Goal: Task Accomplishment & Management: Manage account settings

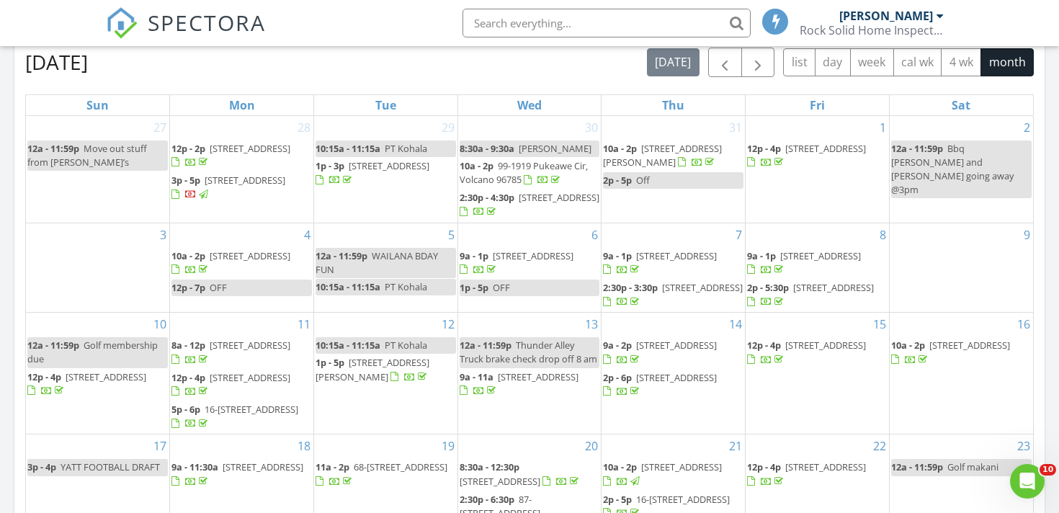
scroll to position [83, 0]
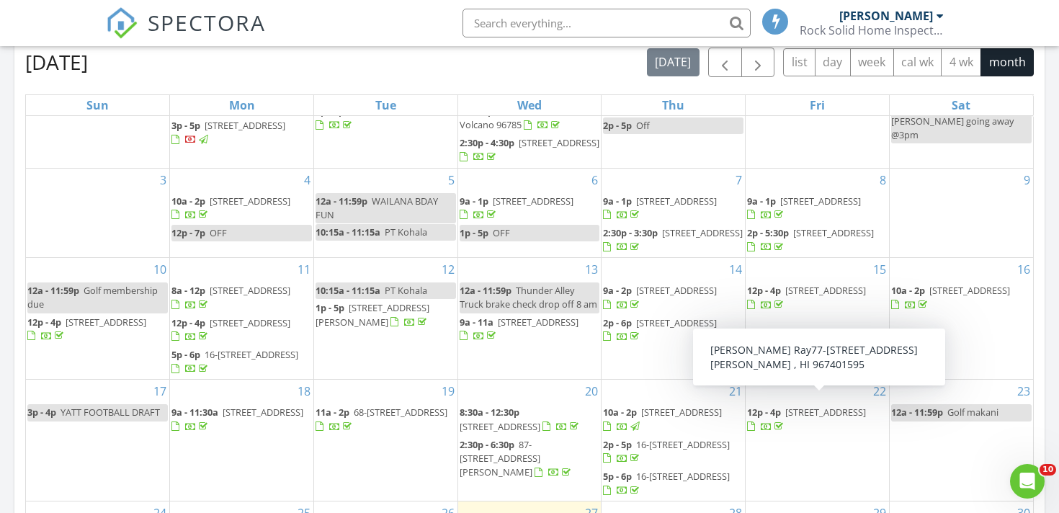
click at [1043, 395] on div "August 2025 today list day week cal wk 4 wk month Sun Mon Tue Wed Thu Fri Sat 2…" at bounding box center [529, 364] width 1030 height 655
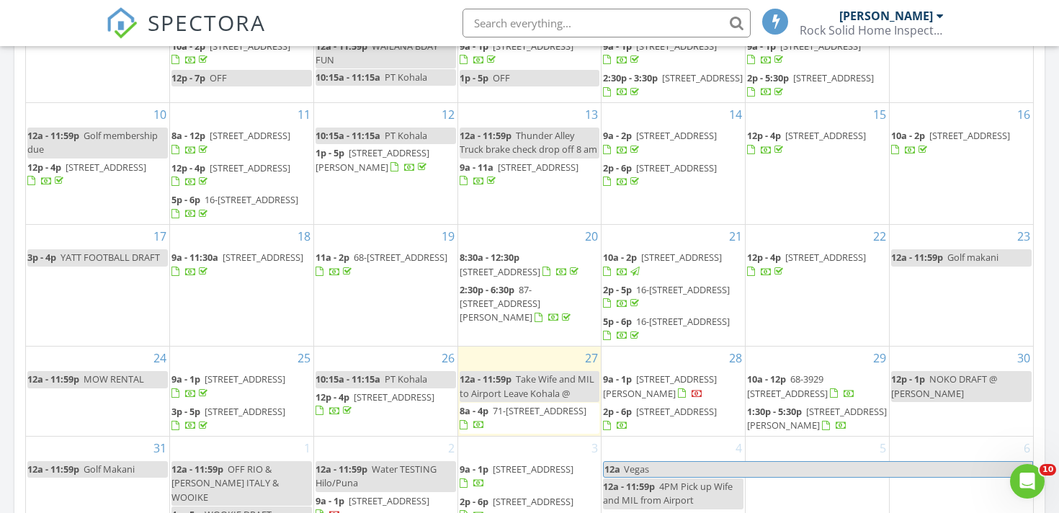
scroll to position [805, 0]
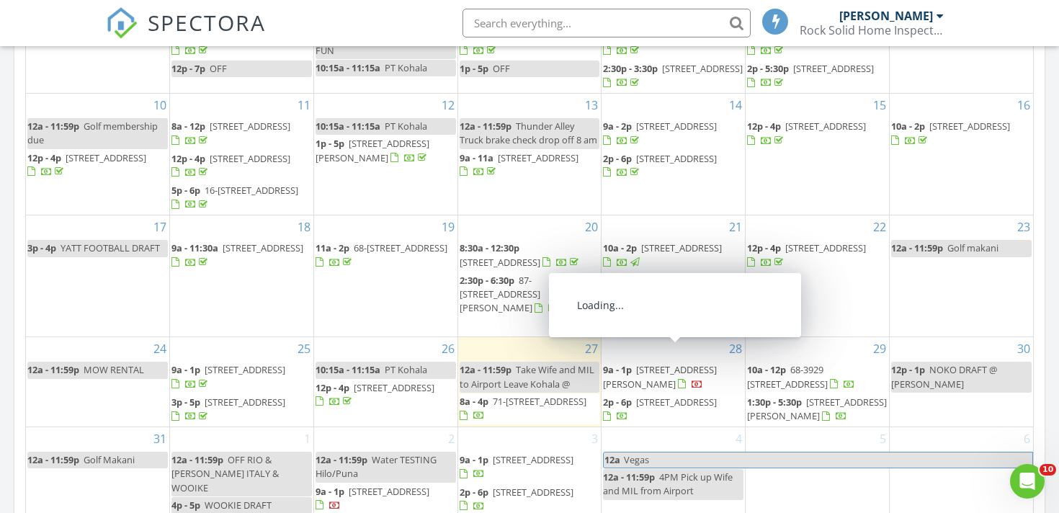
click at [706, 363] on span "[STREET_ADDRESS][PERSON_NAME]" at bounding box center [660, 376] width 114 height 27
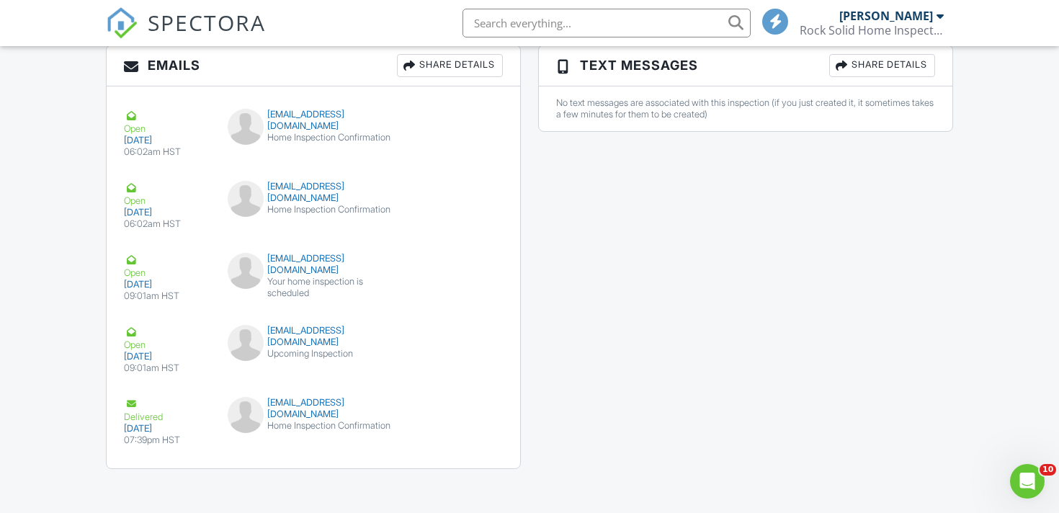
scroll to position [1666, 0]
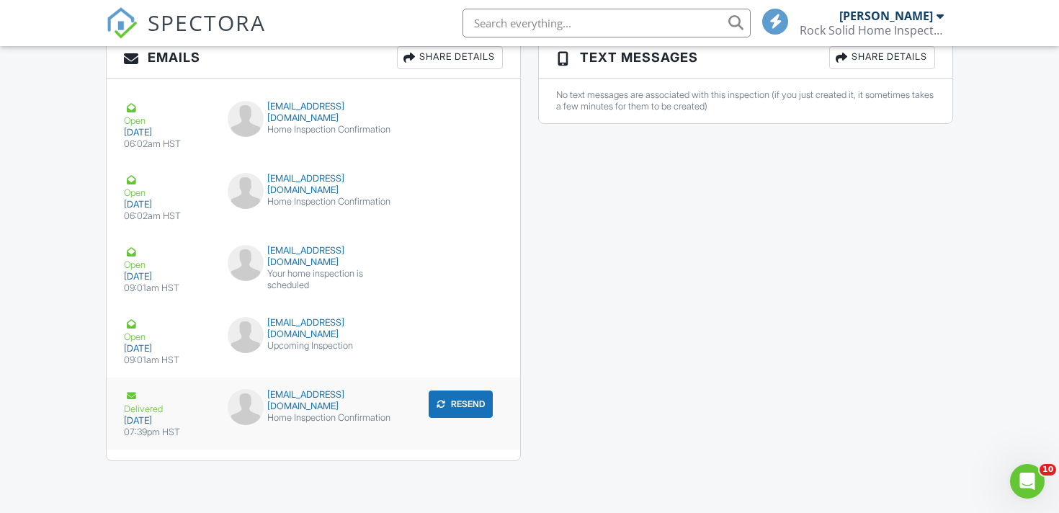
click at [354, 416] on div "cat@catherinelampton.com Home Inspection Confirmation" at bounding box center [313, 410] width 189 height 43
click at [470, 397] on button "Resend" at bounding box center [461, 403] width 64 height 27
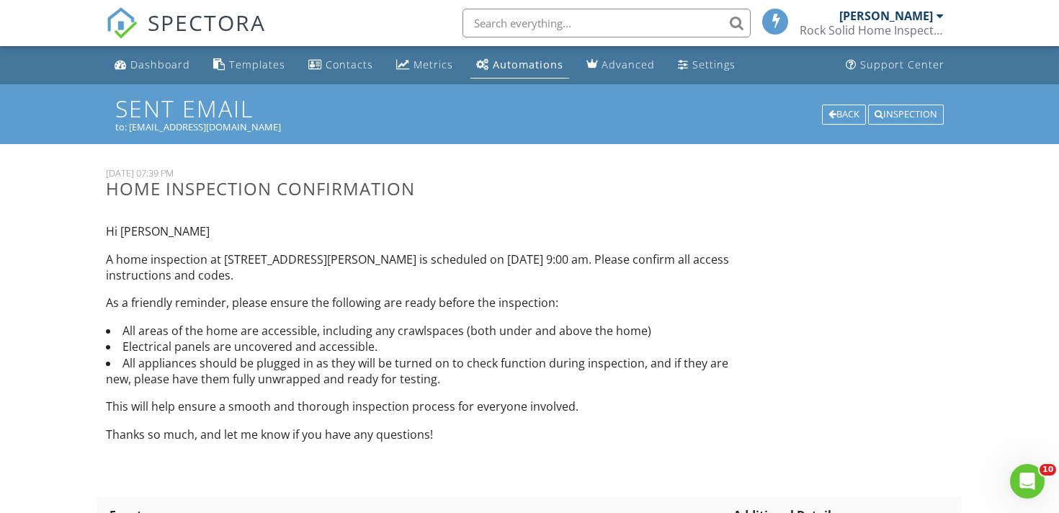
scroll to position [18, 0]
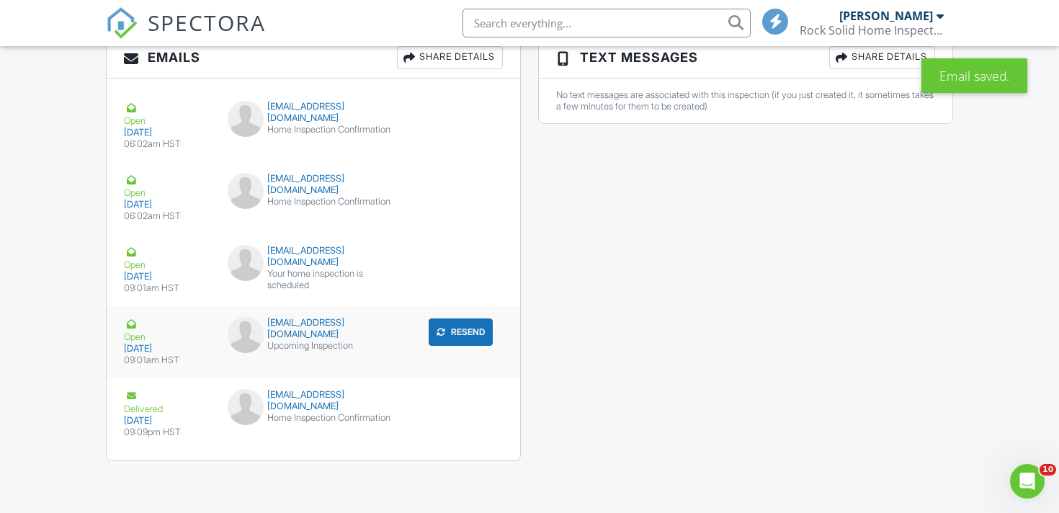
click at [370, 343] on div "cat@catherinelampton.com Upcoming Inspection" at bounding box center [313, 338] width 189 height 43
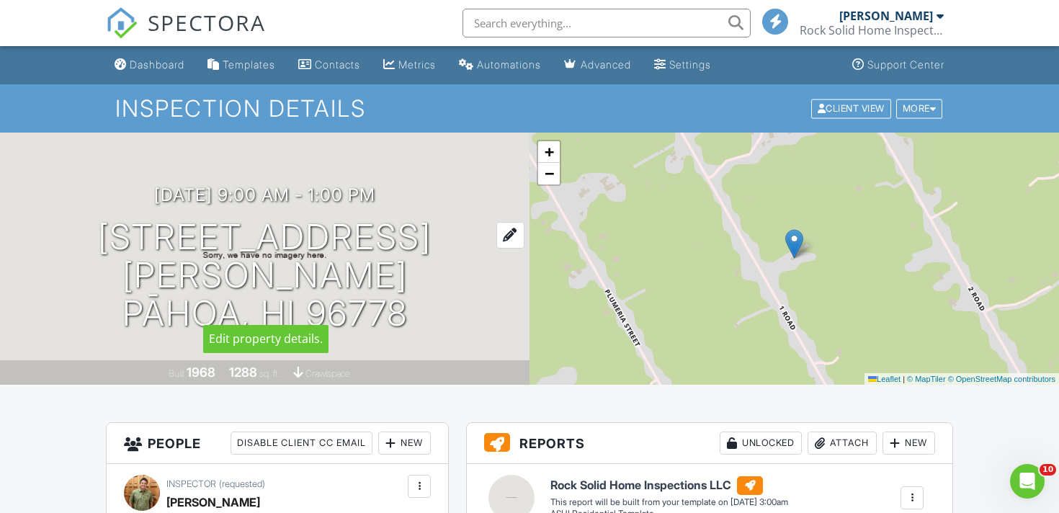
click at [326, 259] on h1 "16-2065 Uhini Ana Rd Pāhoa, HI 96778" at bounding box center [264, 275] width 483 height 114
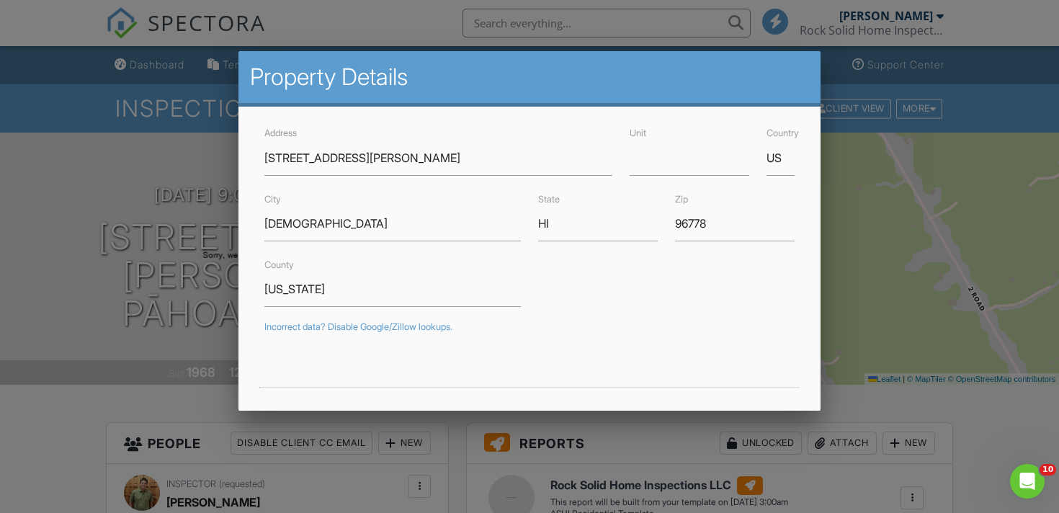
click at [187, 55] on div at bounding box center [529, 248] width 1059 height 641
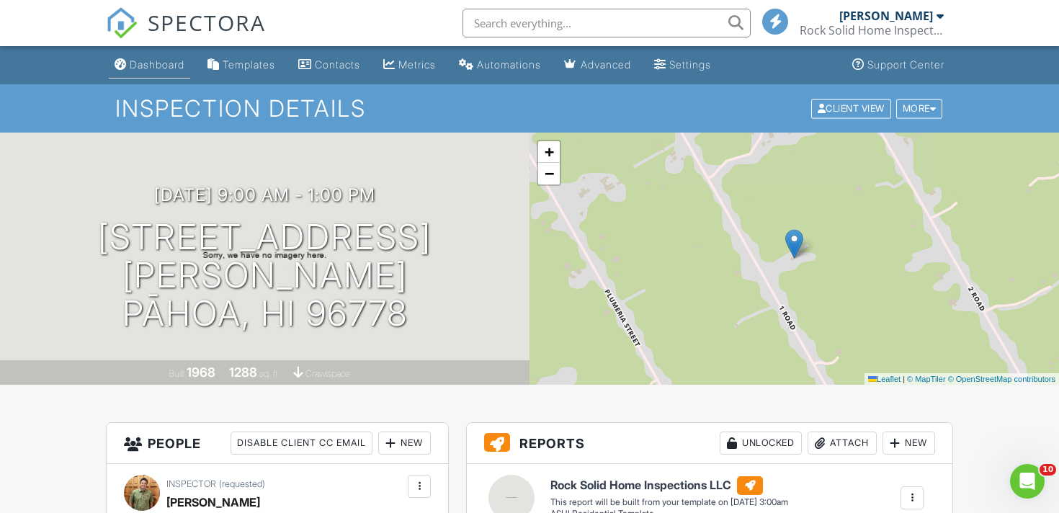
click at [175, 67] on div "Dashboard" at bounding box center [157, 64] width 55 height 12
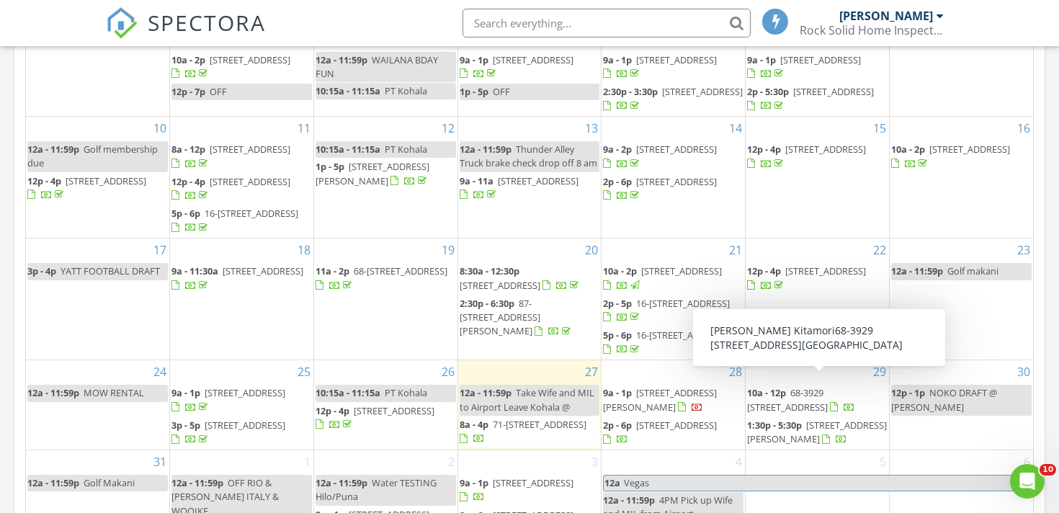
scroll to position [83, 0]
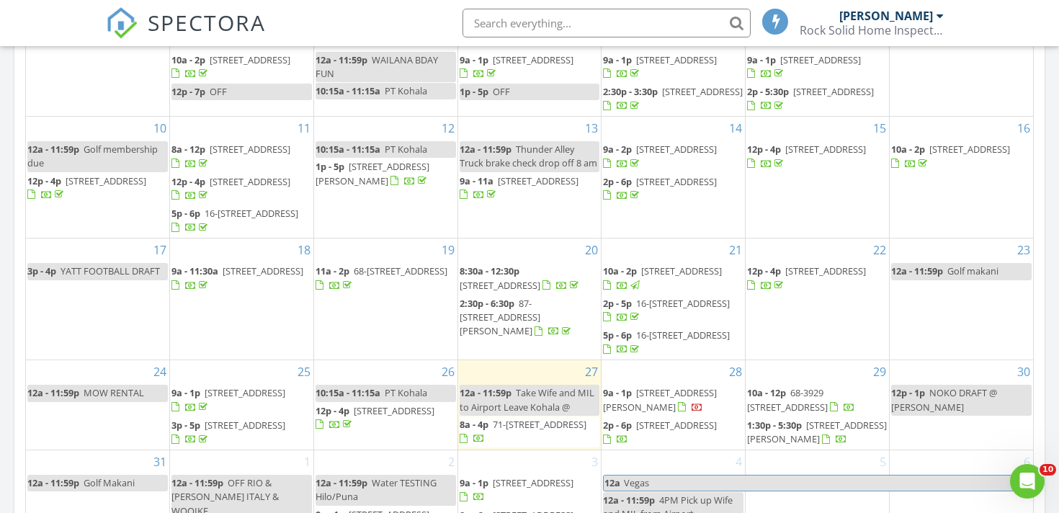
click at [528, 487] on span "68-3546 Makana Aloha Pl, Waikoloa Village 96738" at bounding box center [533, 482] width 81 height 13
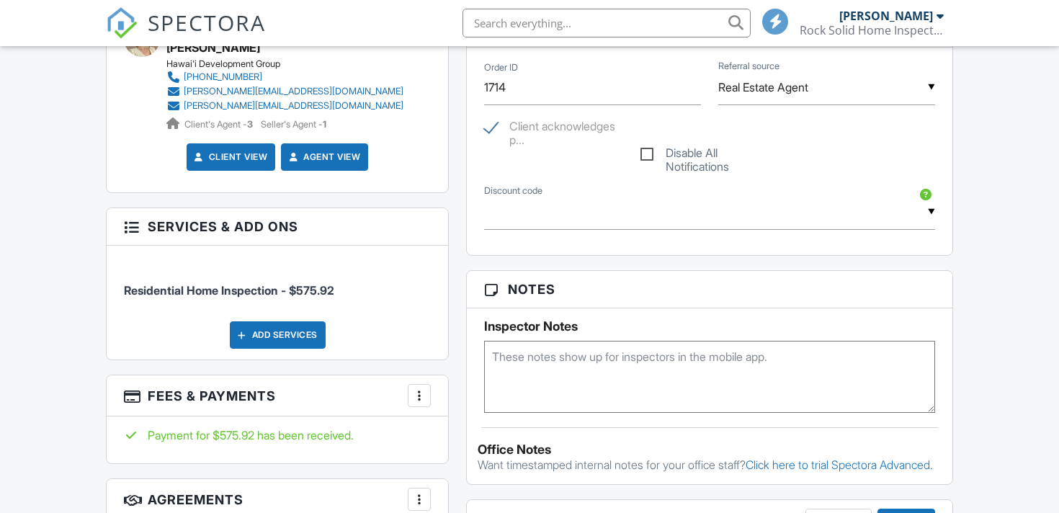
scroll to position [803, 0]
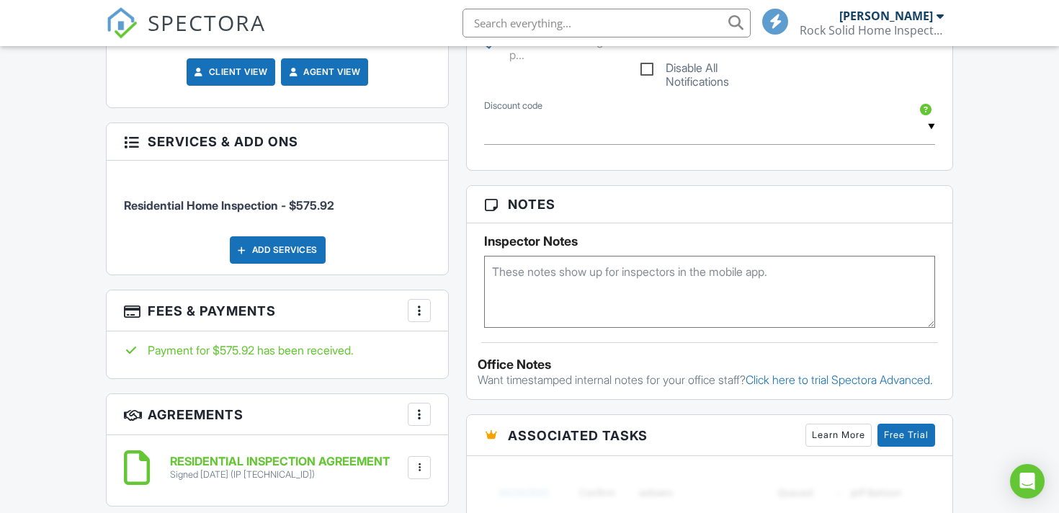
click at [626, 287] on textarea at bounding box center [709, 292] width 451 height 72
paste textarea "Home is vacant and here is lockbox code: Lockbox: 81988198"
type textarea "Home is vacant and here is lockbox code: Lockbox: 81988198"
click at [988, 274] on div "Dashboard Templates Contacts Metrics Automations Advanced Settings Support Cent…" at bounding box center [529, 356] width 1059 height 2226
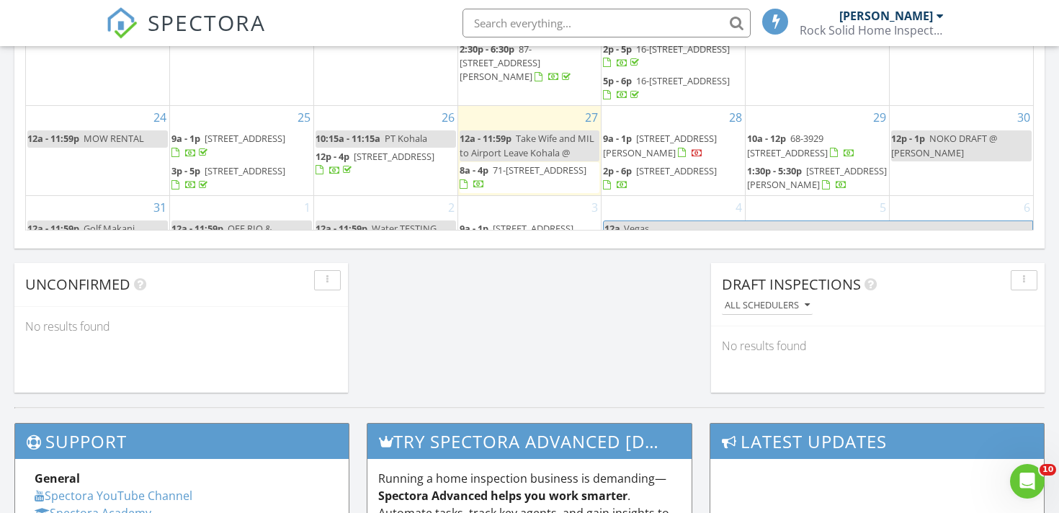
scroll to position [83, 0]
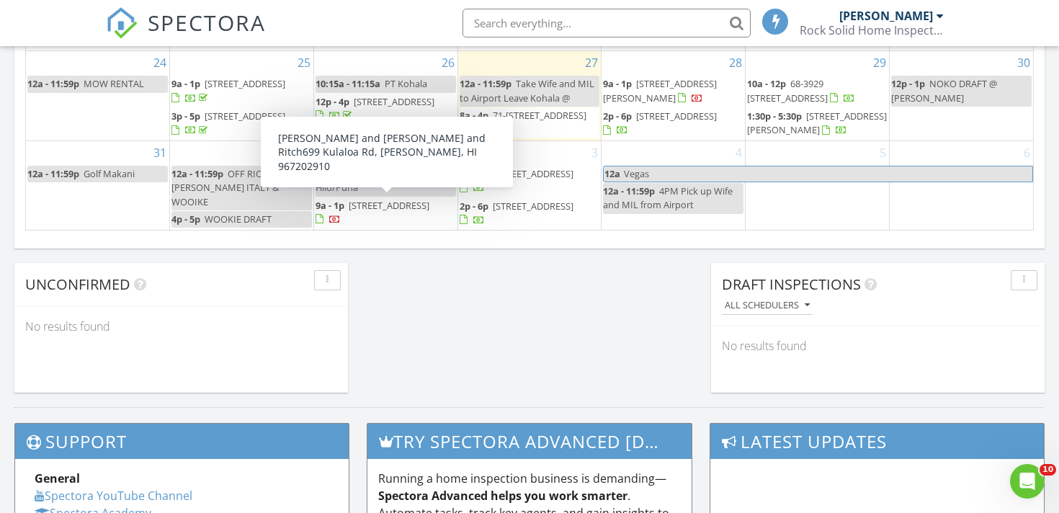
click at [412, 205] on span "[STREET_ADDRESS]" at bounding box center [389, 205] width 81 height 13
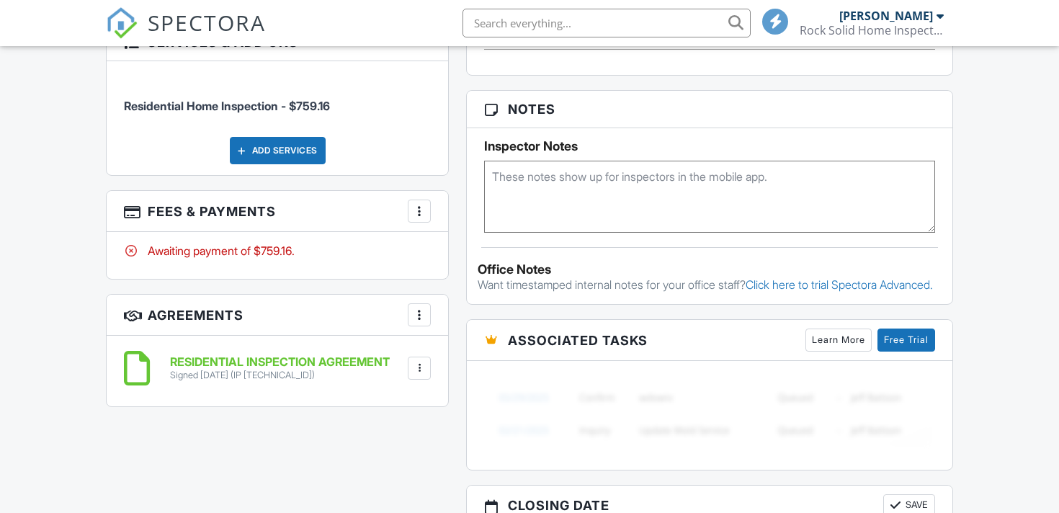
scroll to position [896, 0]
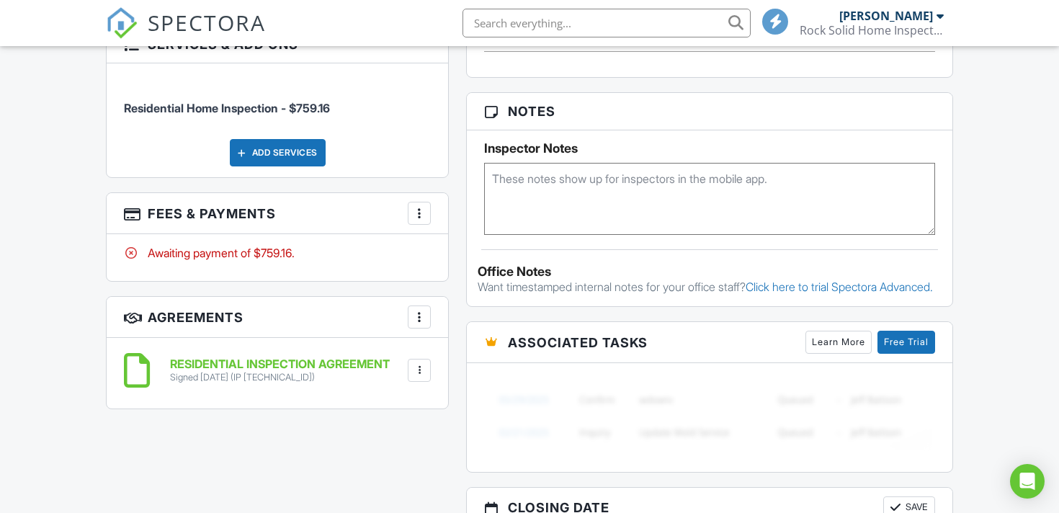
click at [500, 218] on textarea at bounding box center [709, 199] width 451 height 72
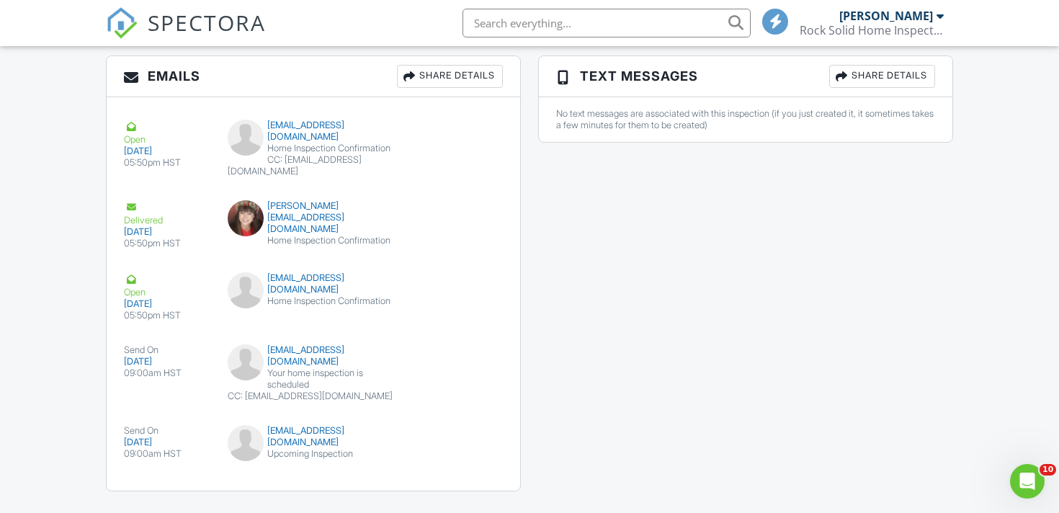
scroll to position [1676, 0]
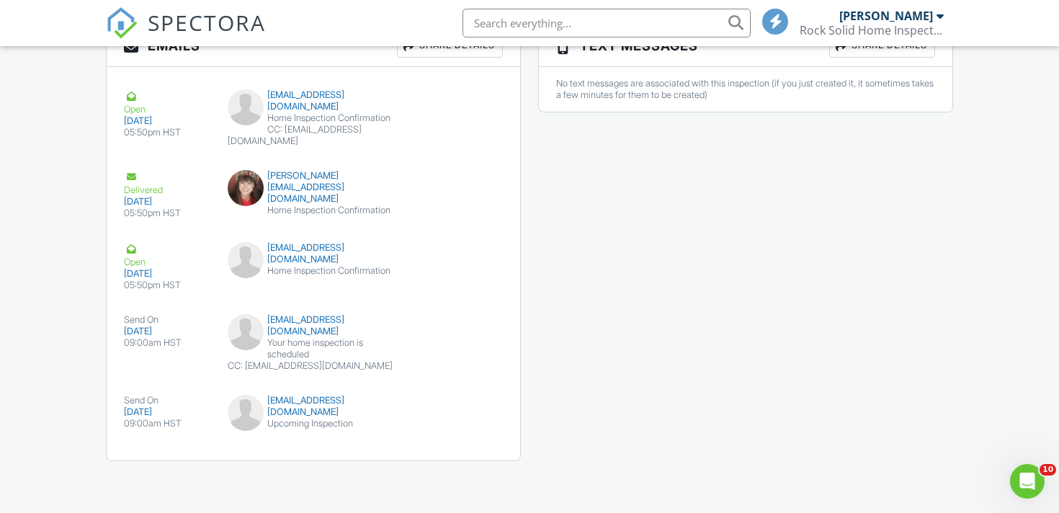
type textarea "Agent will have it open and ready"
click at [645, 294] on div "Emails Share Details Open 08/27/2025 05:50pm HST lindaleebrown@msn.com Home Ins…" at bounding box center [529, 250] width 864 height 450
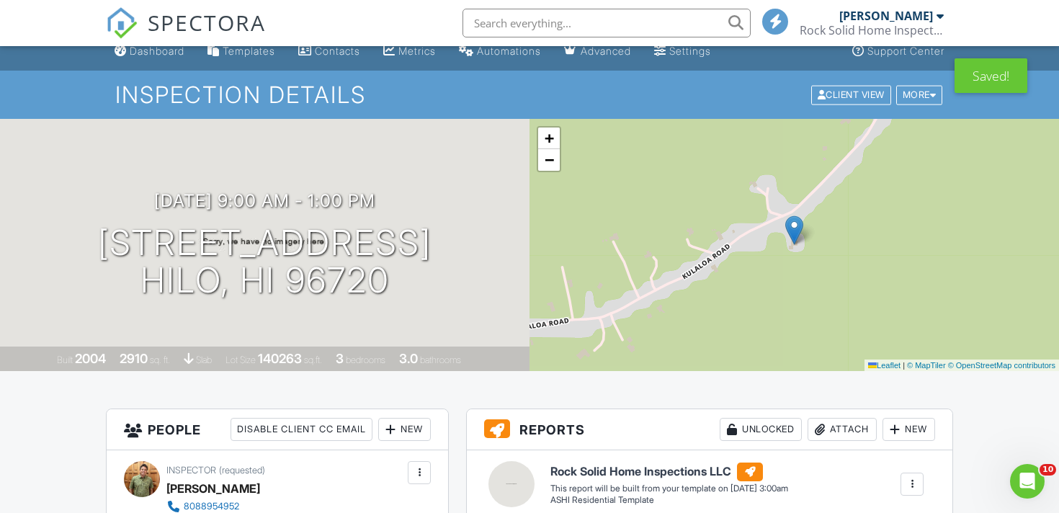
scroll to position [0, 0]
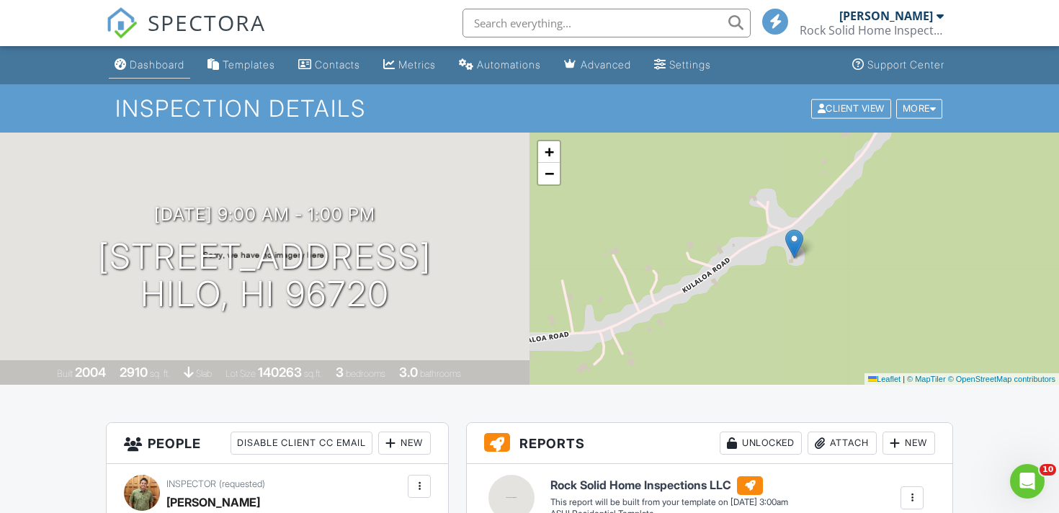
click at [148, 61] on div "Dashboard" at bounding box center [157, 64] width 55 height 12
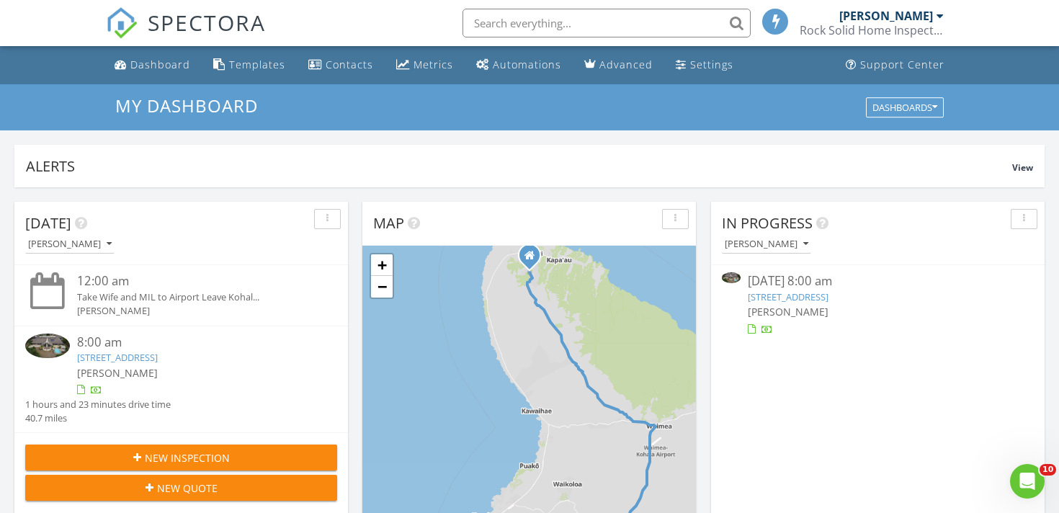
click at [781, 300] on link "[STREET_ADDRESS]" at bounding box center [788, 296] width 81 height 13
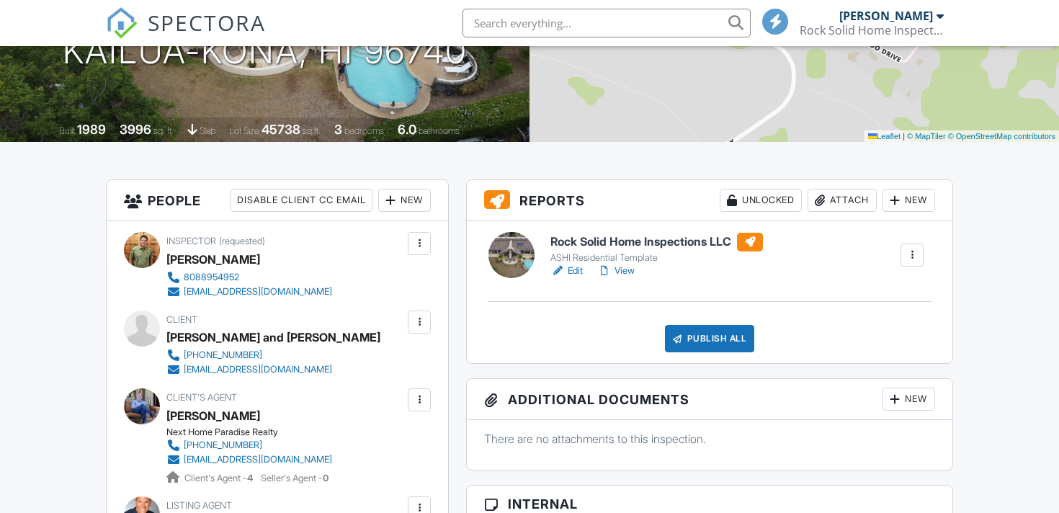
click at [627, 270] on link "View" at bounding box center [615, 271] width 37 height 14
